Goal: Transaction & Acquisition: Purchase product/service

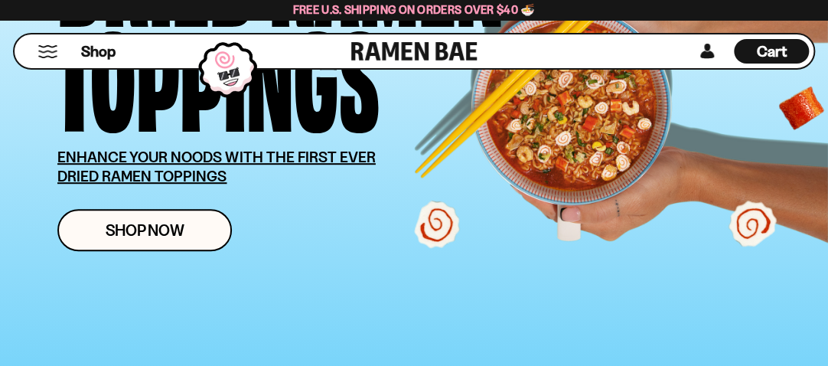
scroll to position [242, 0]
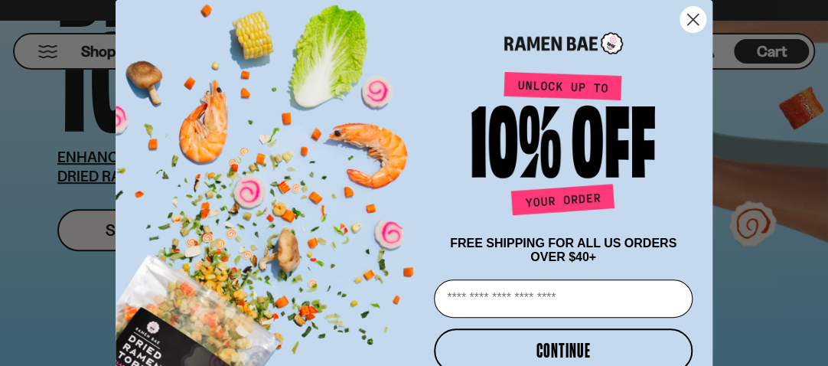
click at [702, 15] on circle "Close dialog" at bounding box center [692, 19] width 25 height 25
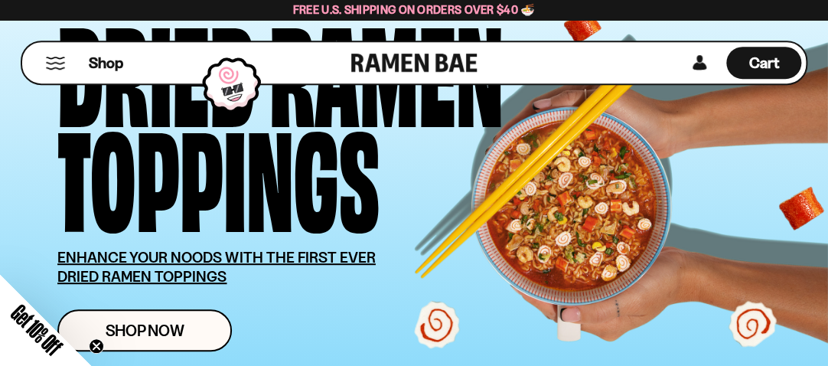
scroll to position [0, 0]
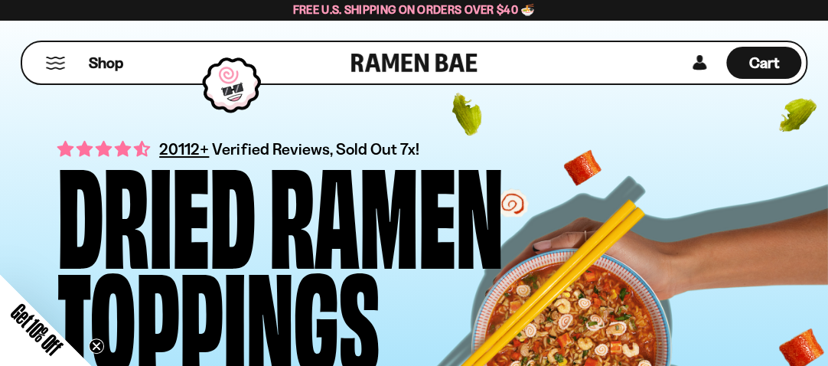
click at [62, 60] on button "Mobile Menu Trigger" at bounding box center [55, 63] width 21 height 13
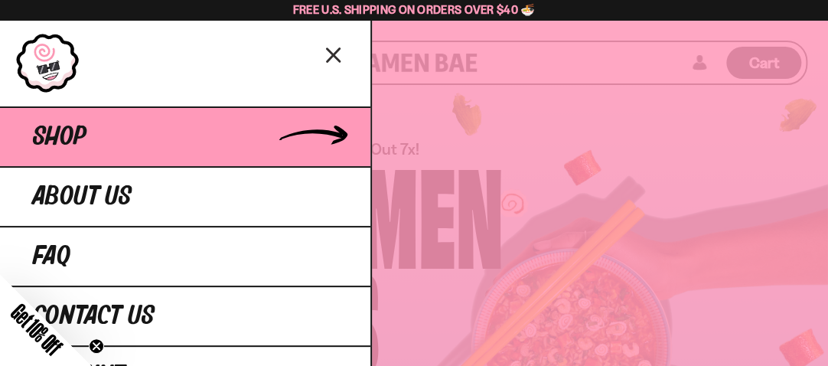
click at [86, 135] on span "Shop" at bounding box center [60, 137] width 54 height 28
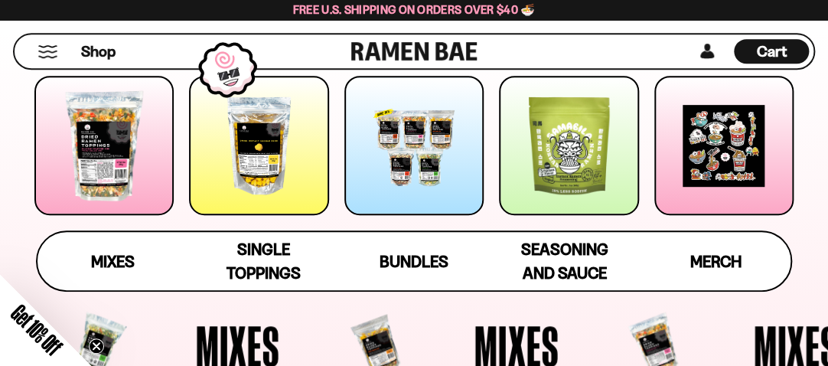
scroll to position [242, 0]
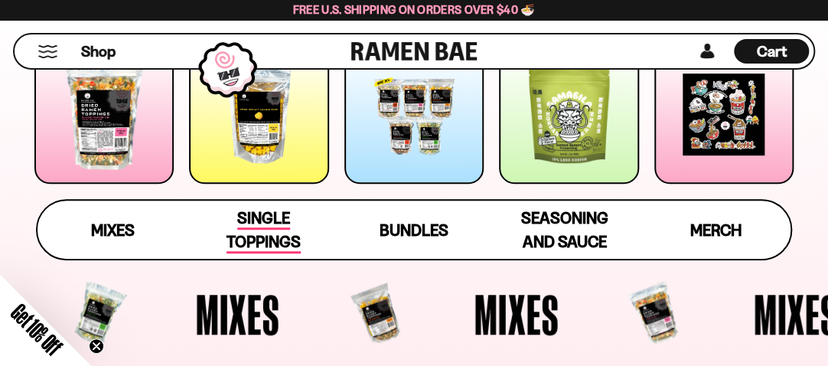
click at [223, 216] on div "Single Toppings" at bounding box center [263, 229] width 120 height 47
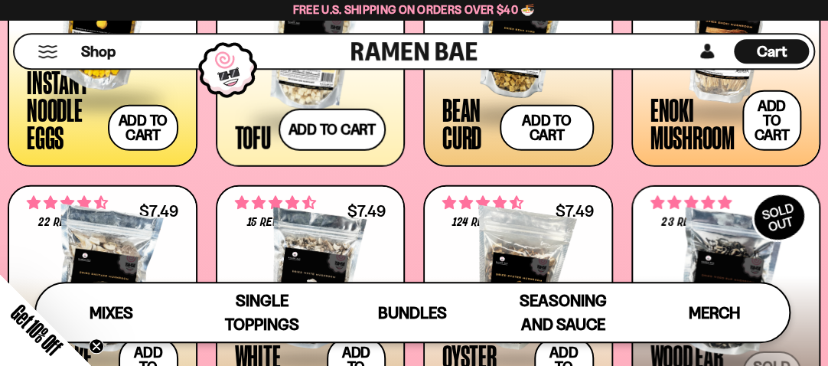
scroll to position [1520, 0]
